Goal: Entertainment & Leisure: Consume media (video, audio)

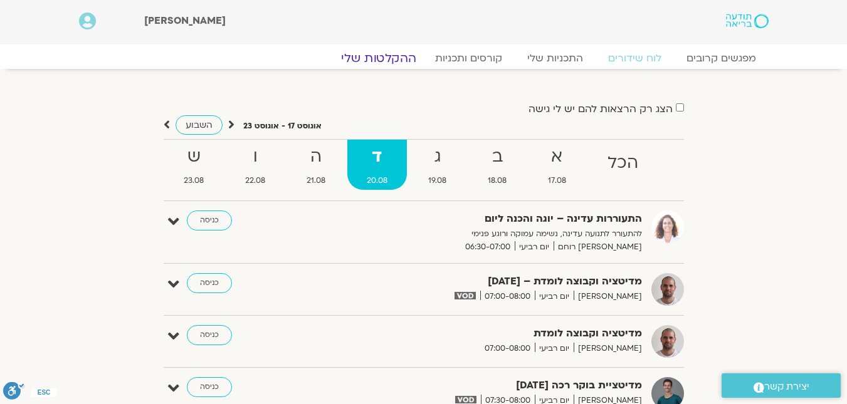
click at [389, 57] on link "ההקלטות שלי" at bounding box center [378, 58] width 105 height 15
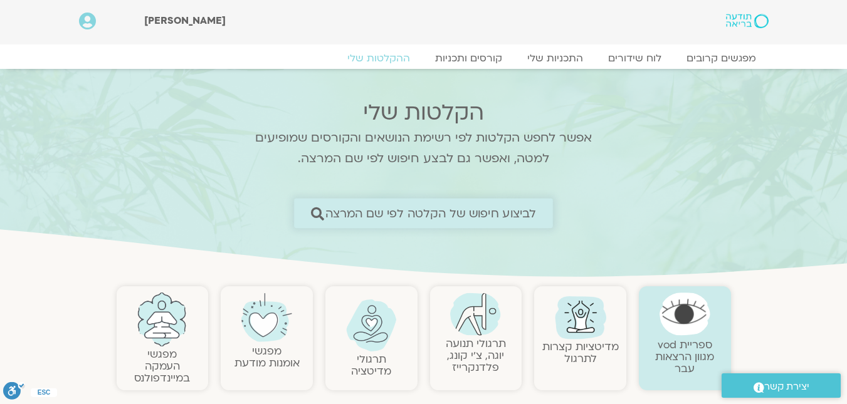
click at [317, 214] on icon at bounding box center [317, 213] width 13 height 13
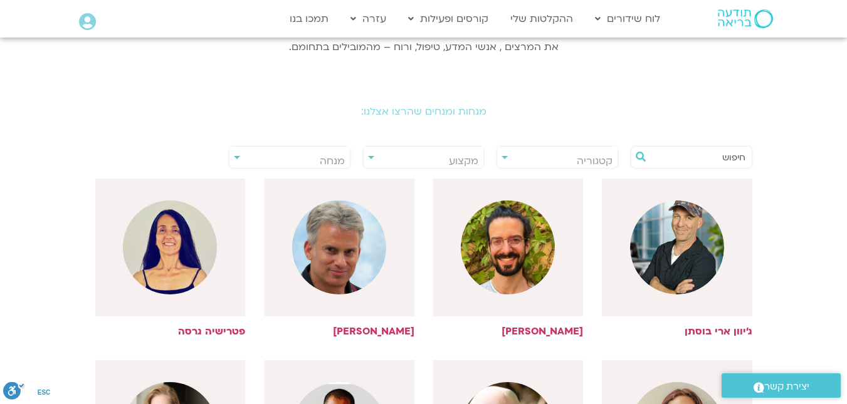
scroll to position [251, 0]
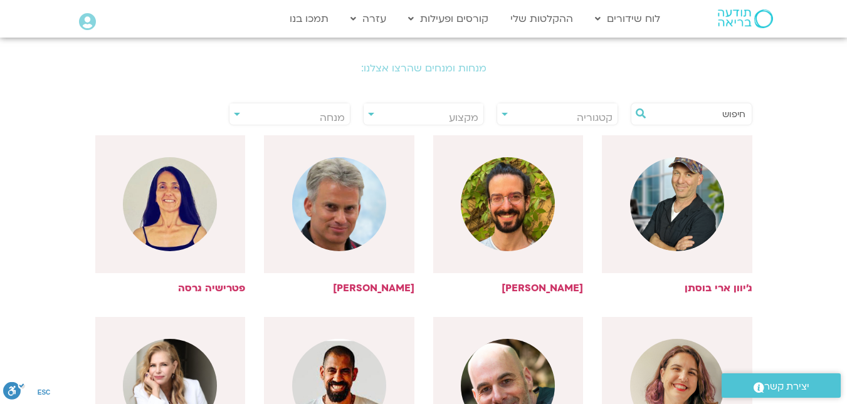
click at [367, 117] on span "מקצוע" at bounding box center [424, 117] width 120 height 29
type input "אלבל"
click at [295, 116] on span "מנחה" at bounding box center [290, 117] width 120 height 29
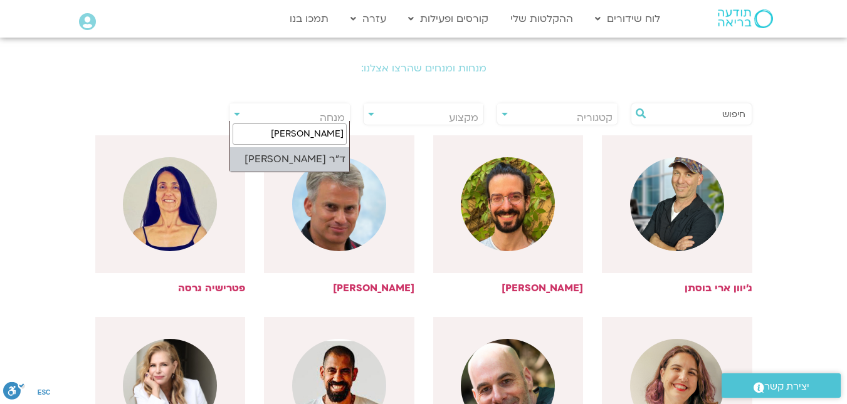
type input "אלבלדה"
select select "****"
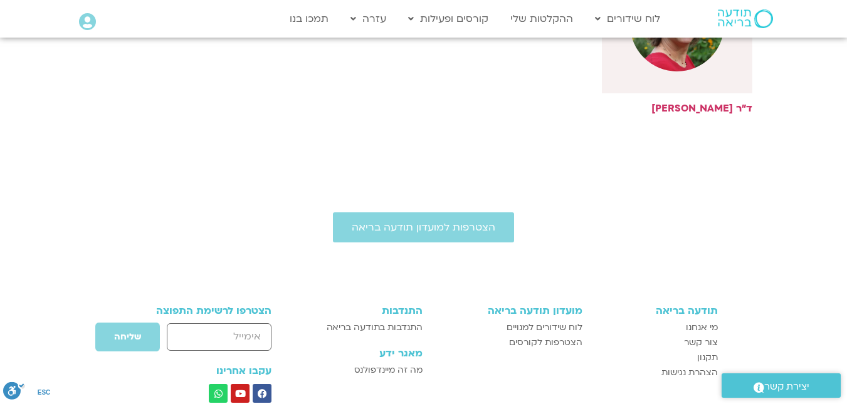
scroll to position [439, 0]
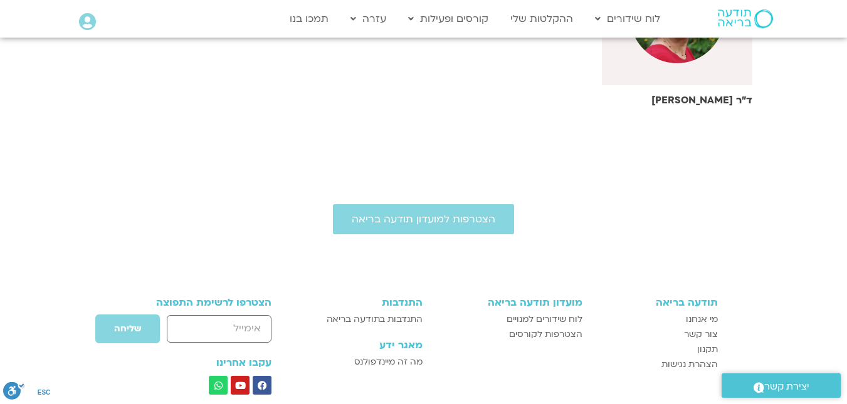
click at [686, 100] on h6 "ד"ר [PERSON_NAME]" at bounding box center [677, 100] width 151 height 11
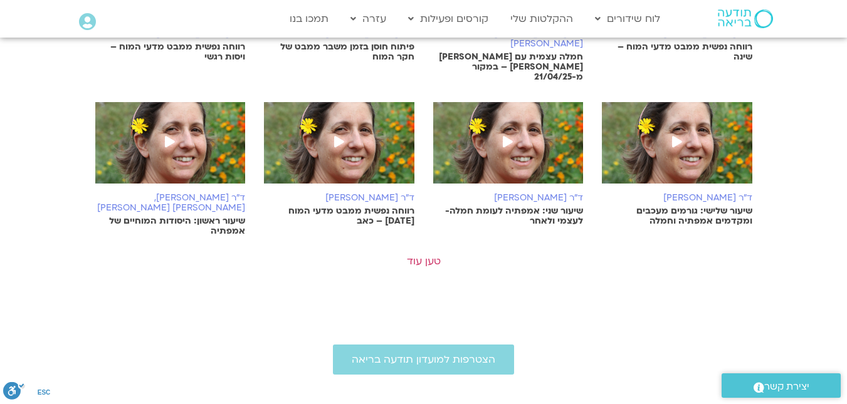
scroll to position [753, 0]
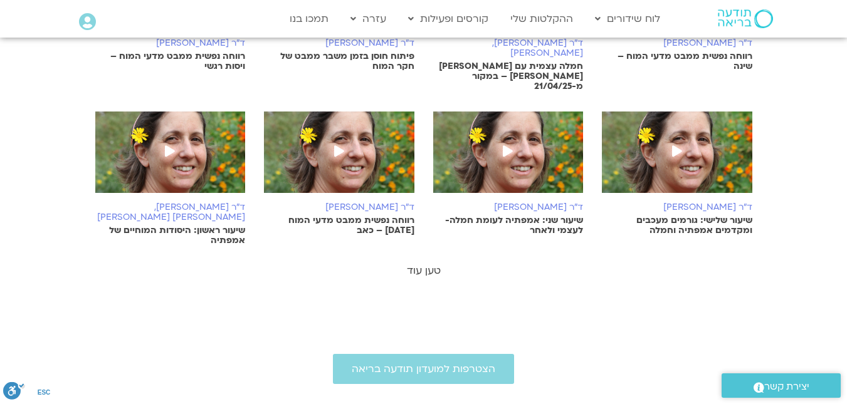
click at [418, 264] on link "טען עוד" at bounding box center [424, 271] width 34 height 14
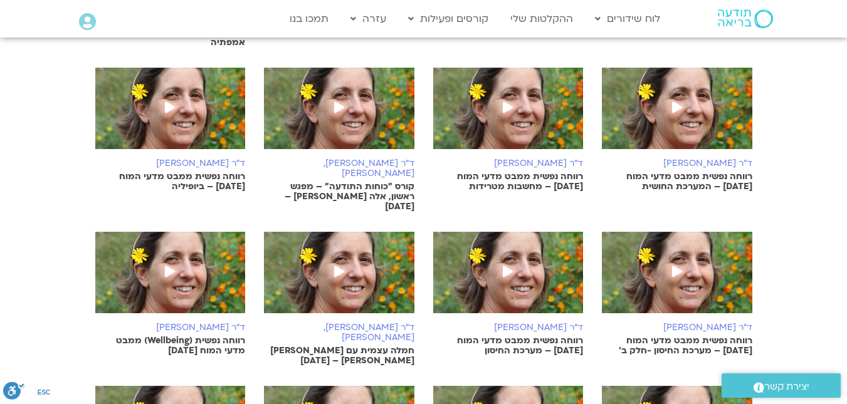
scroll to position [1003, 0]
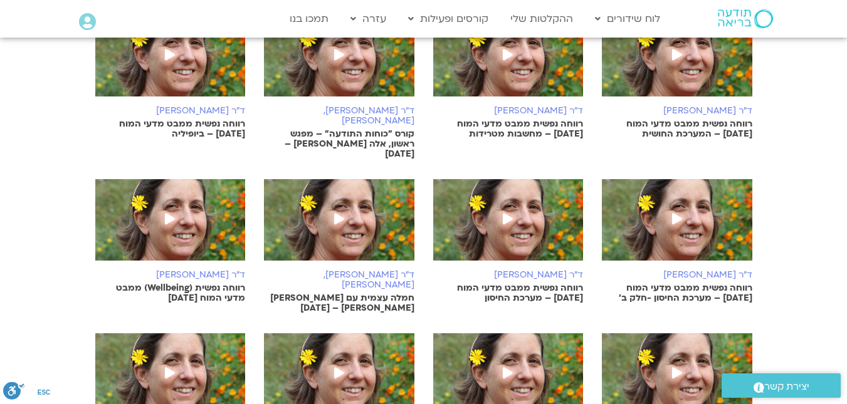
click at [378, 201] on img at bounding box center [339, 226] width 151 height 94
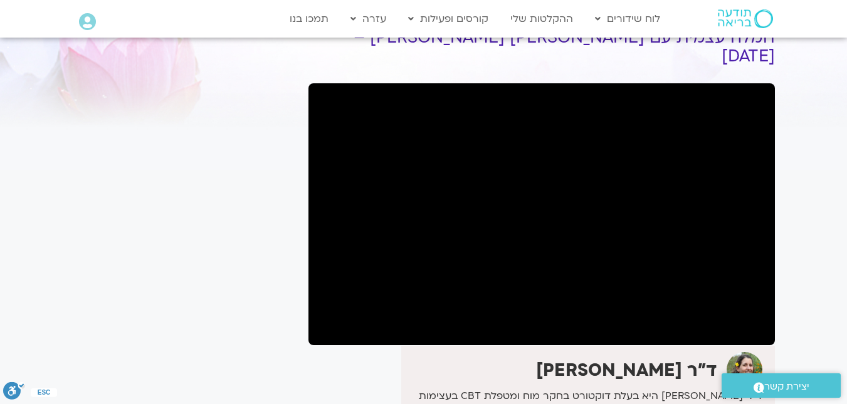
scroll to position [63, 0]
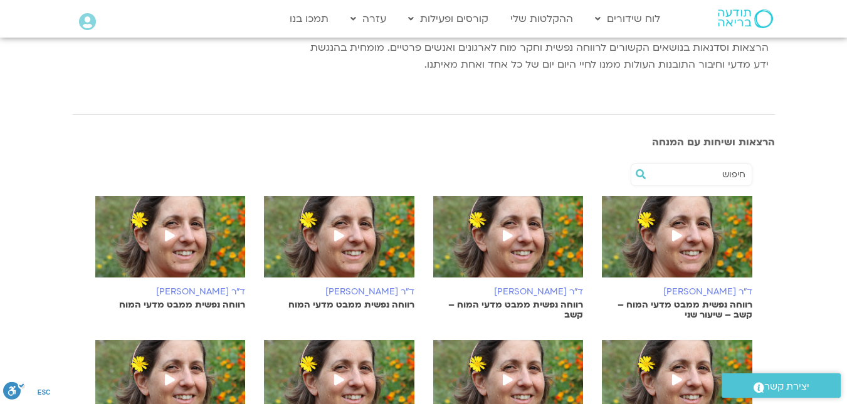
scroll to position [314, 0]
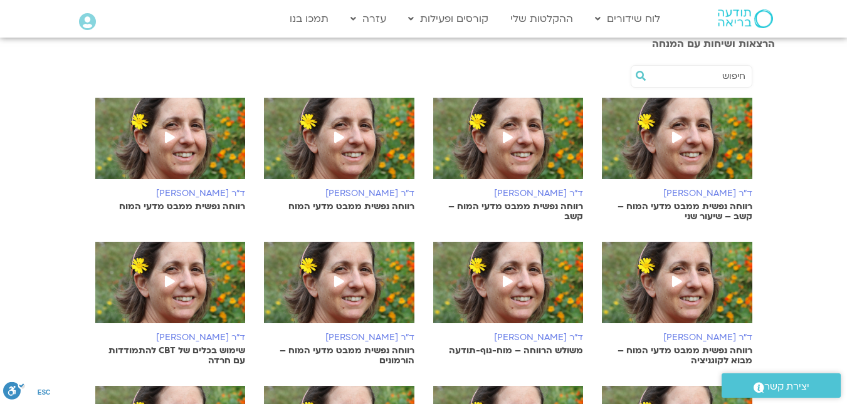
click at [657, 204] on p "רווחה נפשית ממבט מדעי המוח – קשב – שיעור שני" at bounding box center [677, 212] width 151 height 20
click at [396, 275] on img at bounding box center [339, 289] width 151 height 94
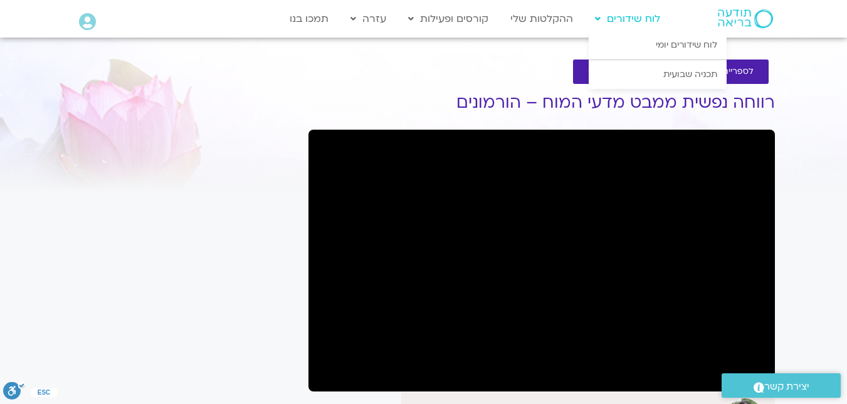
click at [650, 23] on link "לוח שידורים" at bounding box center [628, 19] width 78 height 24
click at [656, 45] on link "לוח שידורים יומי" at bounding box center [658, 45] width 138 height 29
